Goal: Check status: Check status

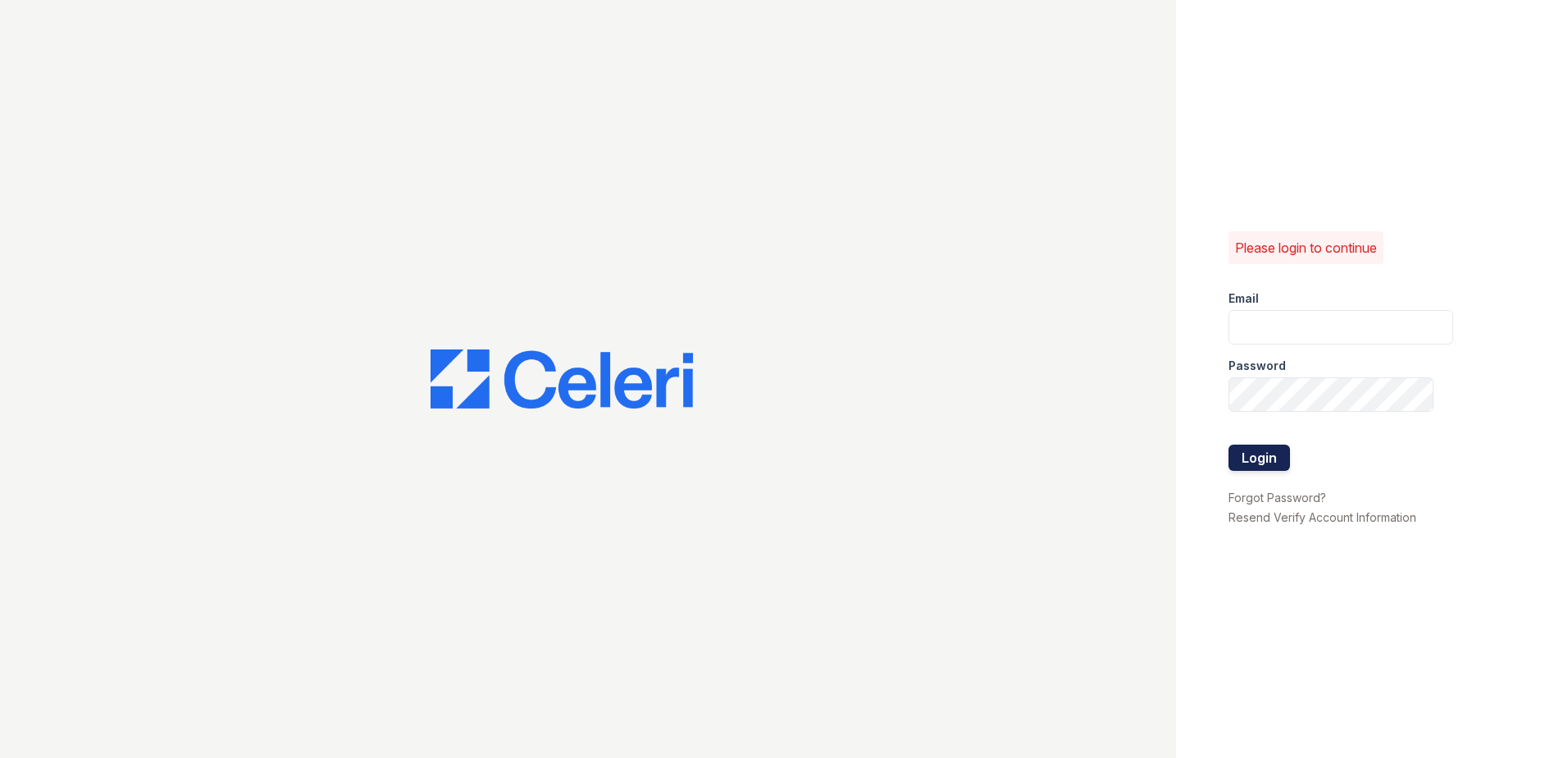
type input "[EMAIL_ADDRESS][DOMAIN_NAME]"
click at [1269, 452] on button "Login" at bounding box center [1259, 458] width 62 height 26
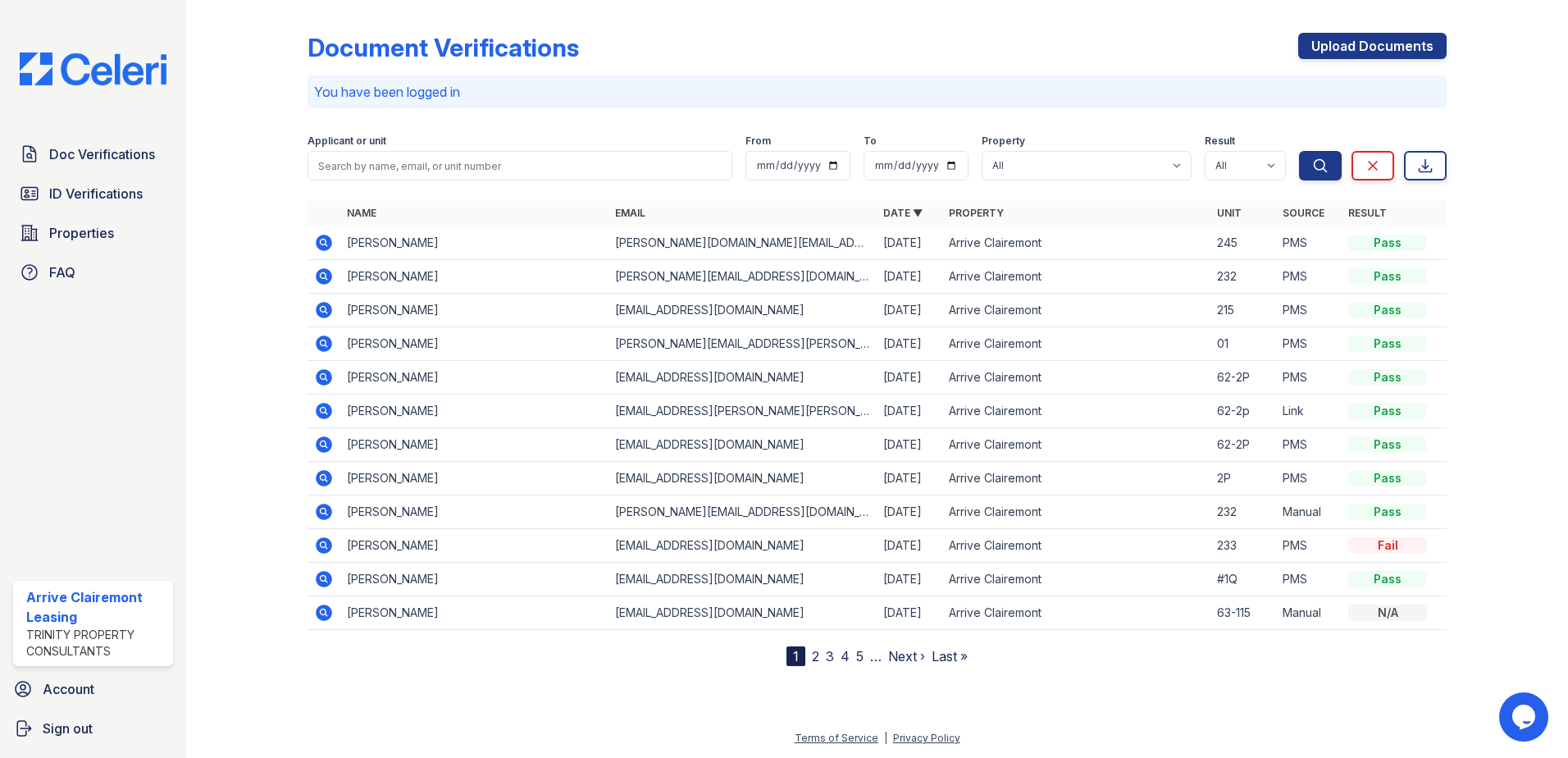
click at [322, 239] on icon at bounding box center [324, 242] width 20 height 20
